Goal: Obtain resource: Obtain resource

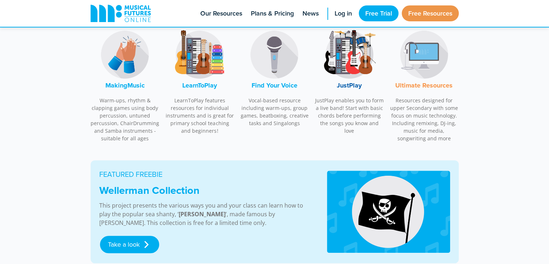
click at [345, 70] on img at bounding box center [349, 54] width 54 height 54
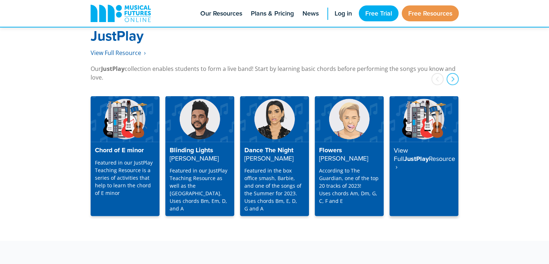
scroll to position [1861, 0]
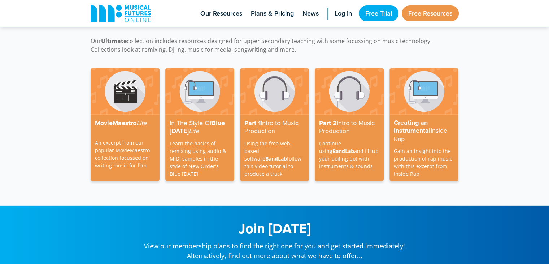
scroll to position [2133, 0]
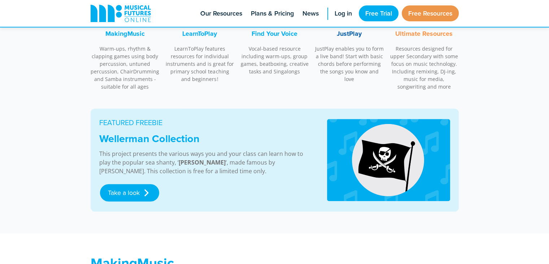
scroll to position [309, 0]
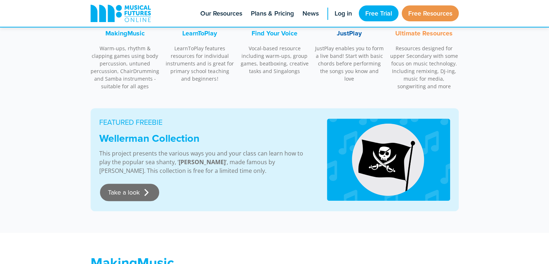
click at [134, 190] on link "Take a look" at bounding box center [129, 191] width 59 height 17
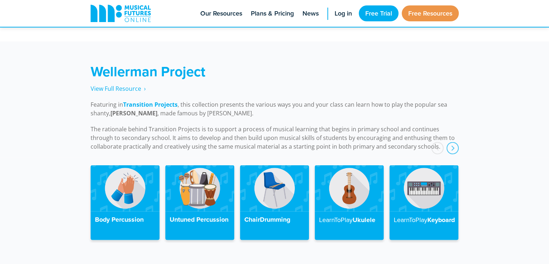
scroll to position [1628, 0]
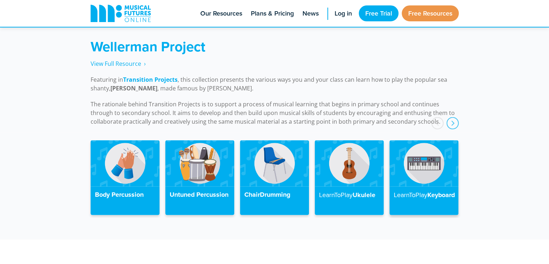
click at [411, 165] on img at bounding box center [424, 163] width 69 height 46
